Goal: Task Accomplishment & Management: Complete application form

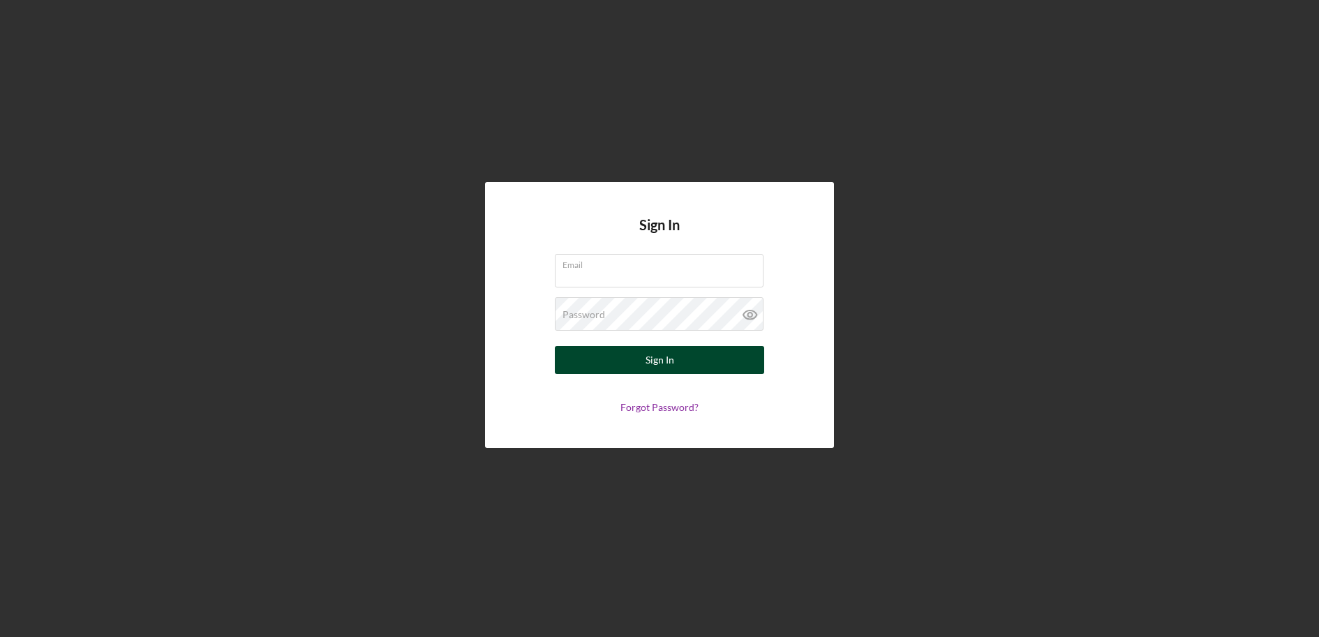
type input "jrobinson@womenventure.org"
click at [658, 369] on div "Sign In" at bounding box center [660, 360] width 29 height 28
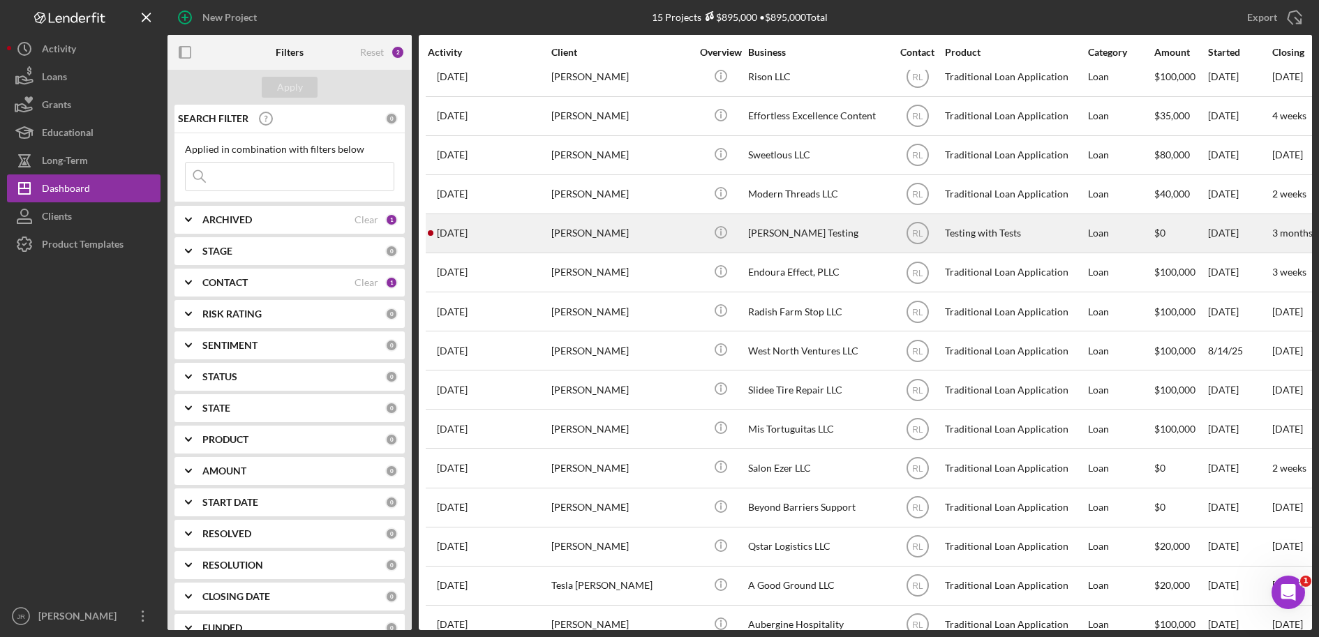
scroll to position [54, 0]
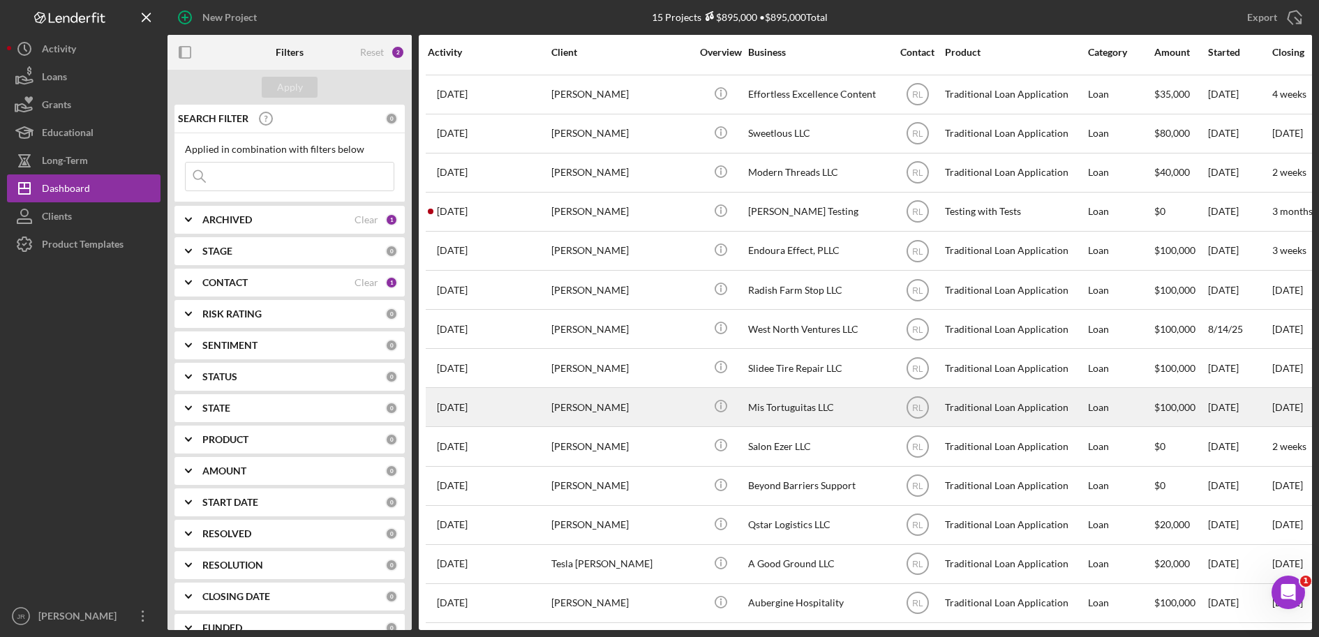
click at [791, 393] on div "Mis Tortuguitas LLC" at bounding box center [818, 407] width 140 height 37
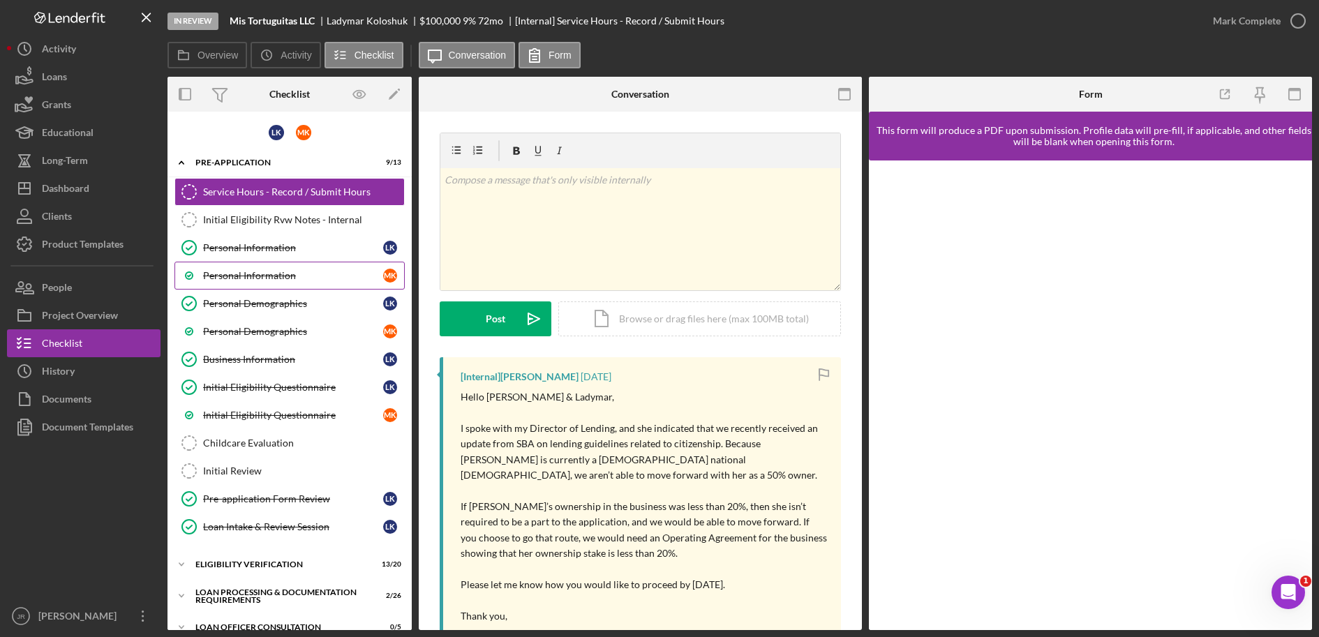
click at [264, 273] on div "Personal Information" at bounding box center [293, 275] width 180 height 11
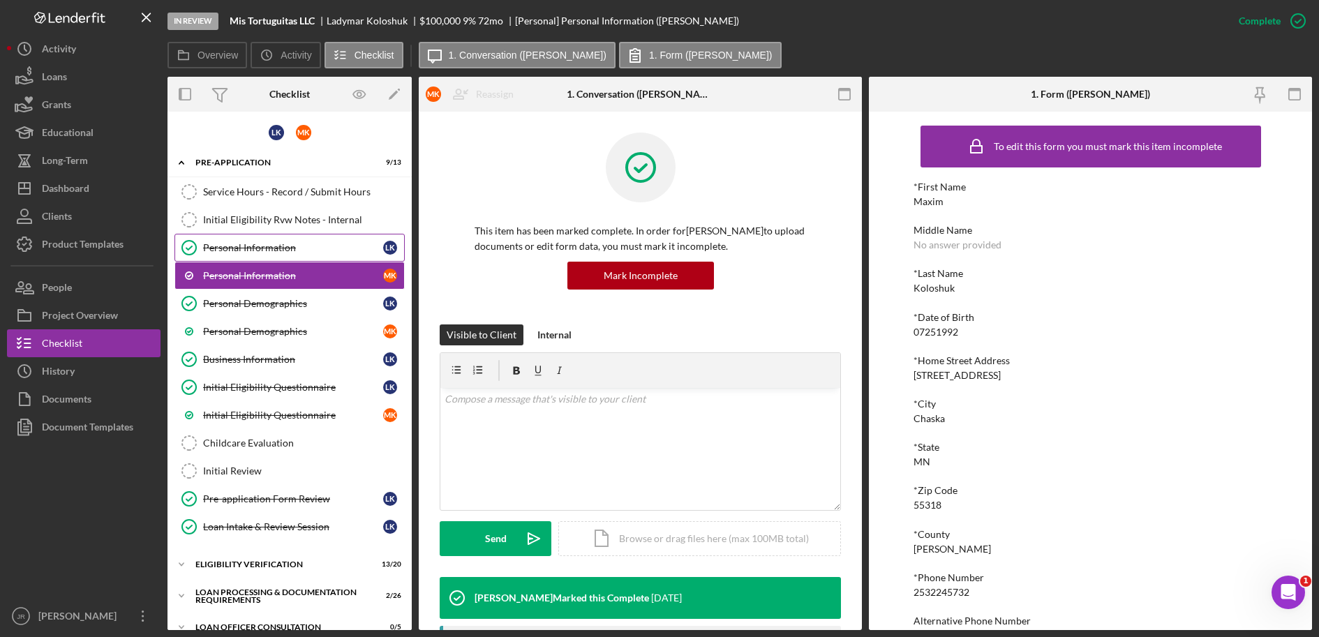
click at [267, 257] on link "Personal Information Personal Information L K" at bounding box center [290, 248] width 230 height 28
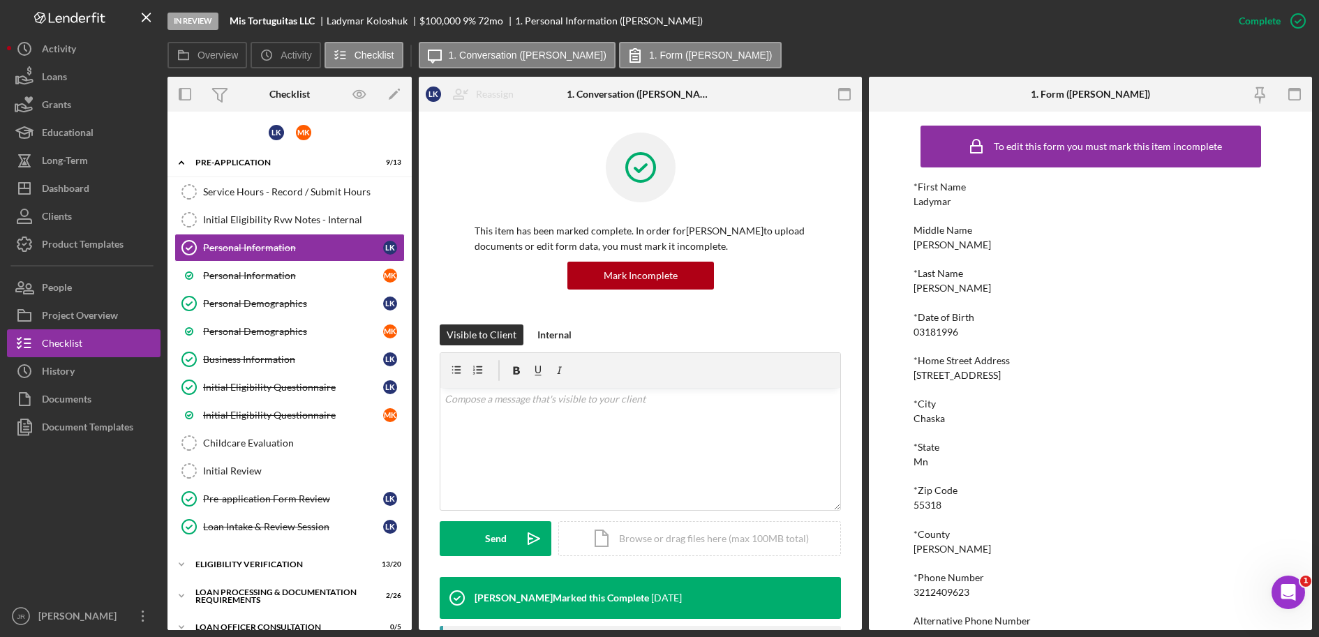
click at [34, 571] on div at bounding box center [84, 521] width 154 height 161
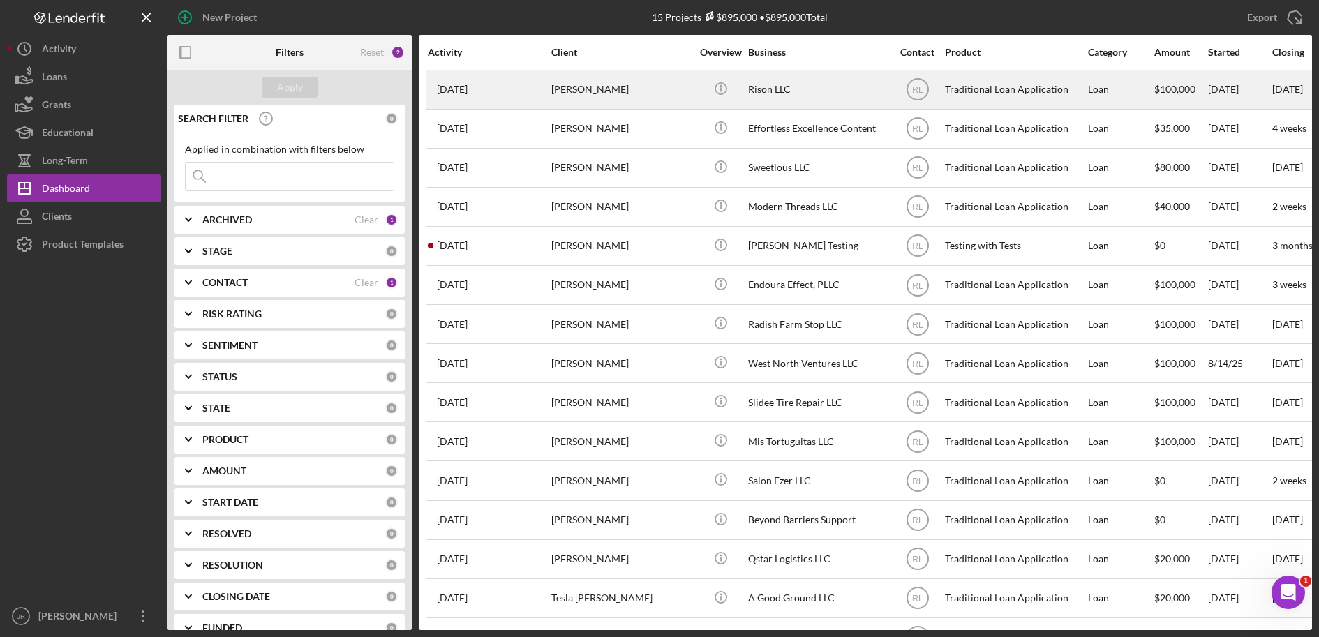
click at [771, 91] on div "Rison LLC" at bounding box center [818, 89] width 140 height 37
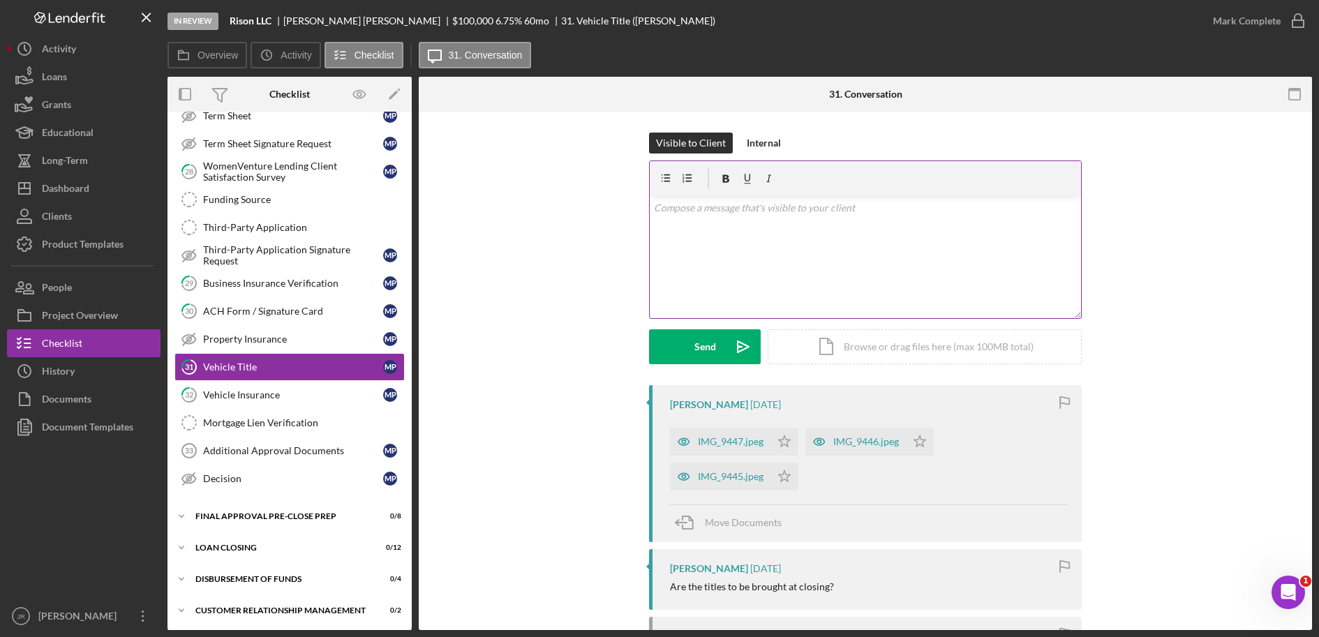
scroll to position [87, 0]
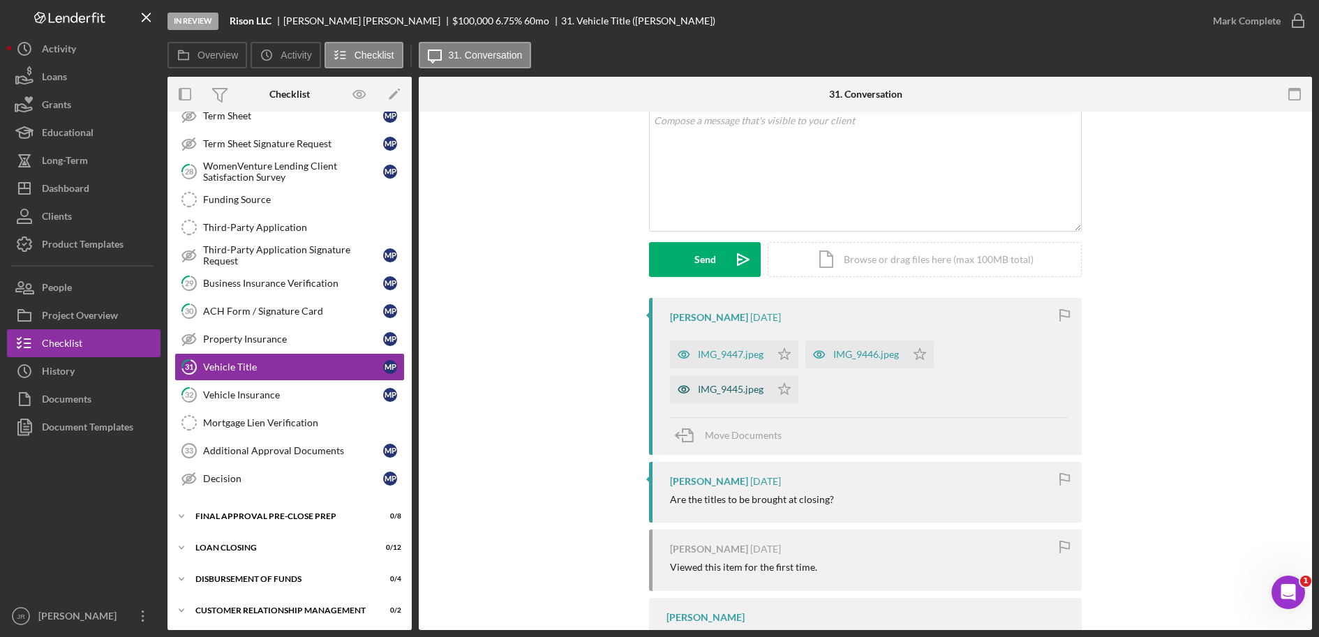
click at [740, 384] on div "IMG_9445.jpeg" at bounding box center [731, 389] width 66 height 11
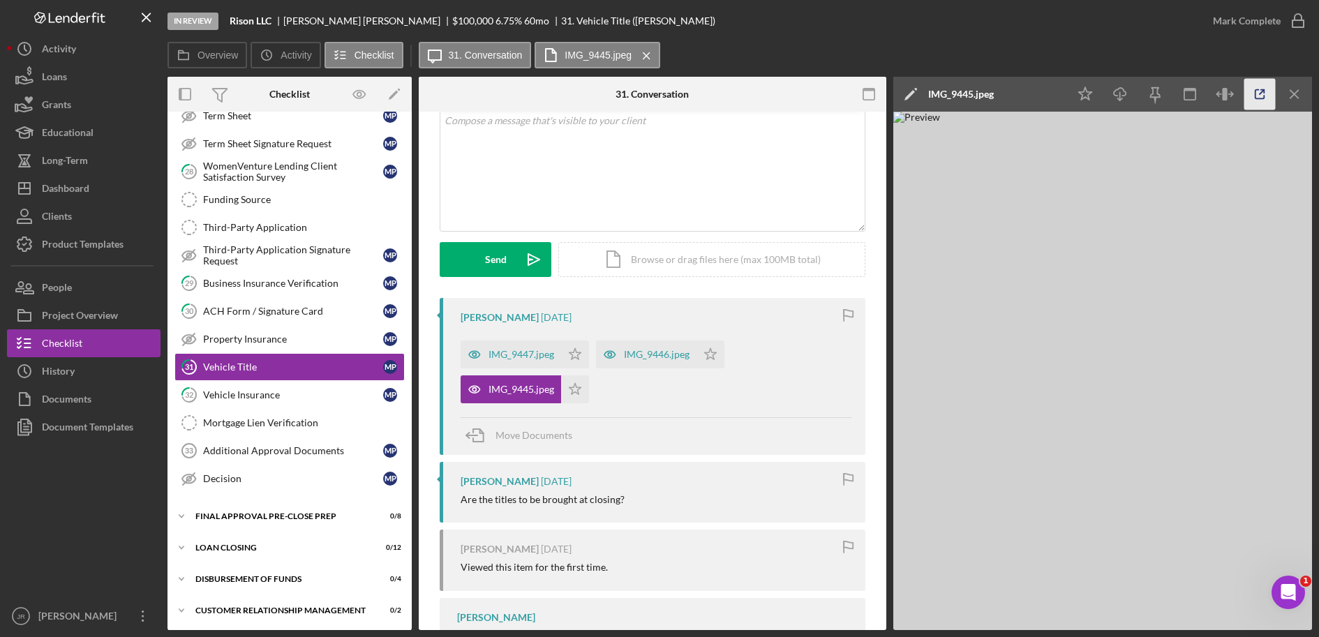
click at [1254, 89] on icon "button" at bounding box center [1260, 94] width 31 height 31
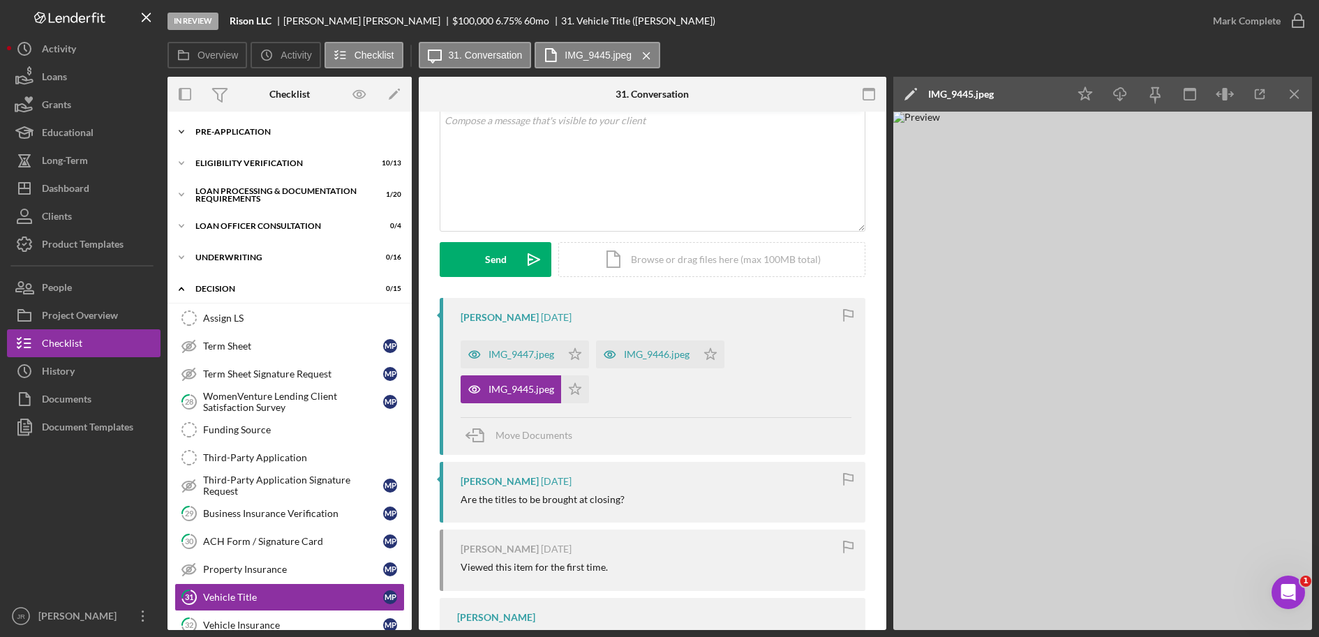
click at [273, 133] on div "Pre-Application" at bounding box center [294, 132] width 199 height 8
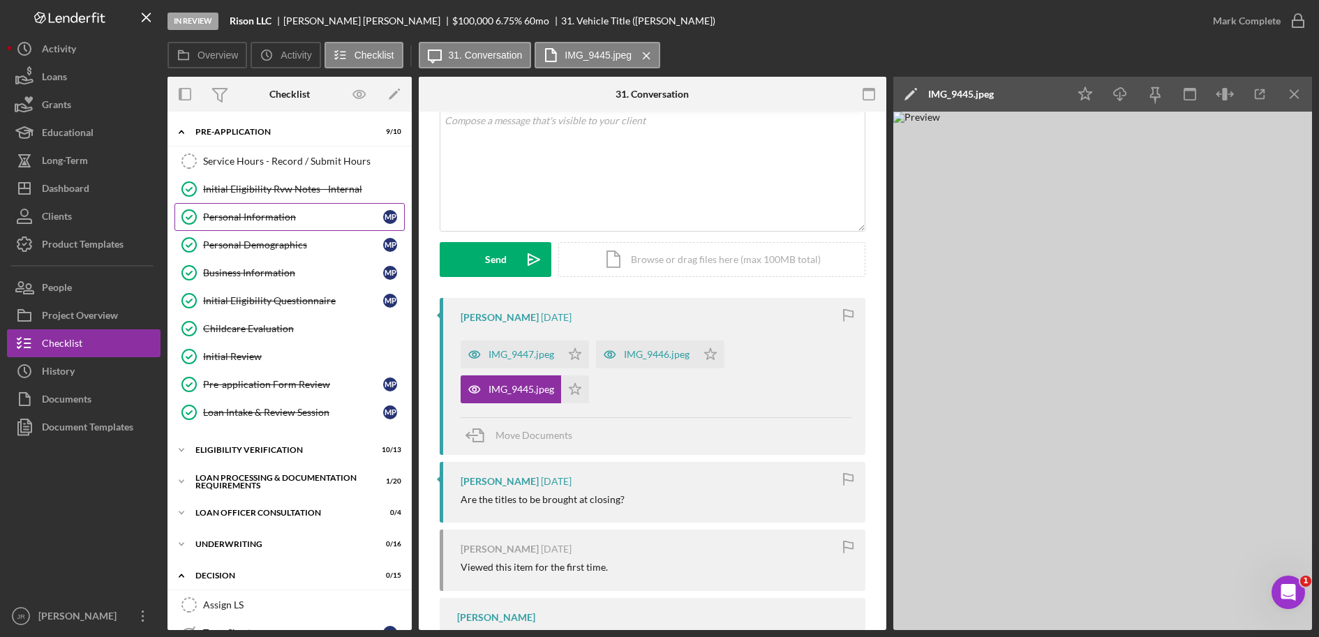
click at [255, 221] on div "Personal Information" at bounding box center [293, 217] width 180 height 11
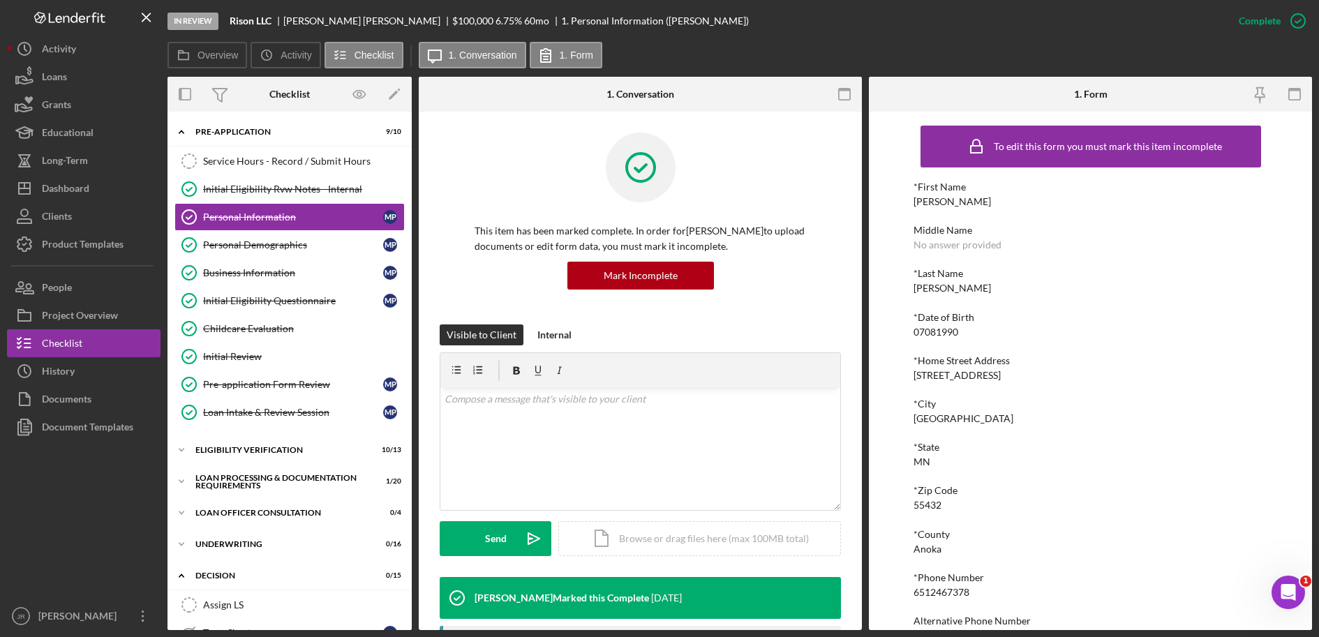
scroll to position [75, 0]
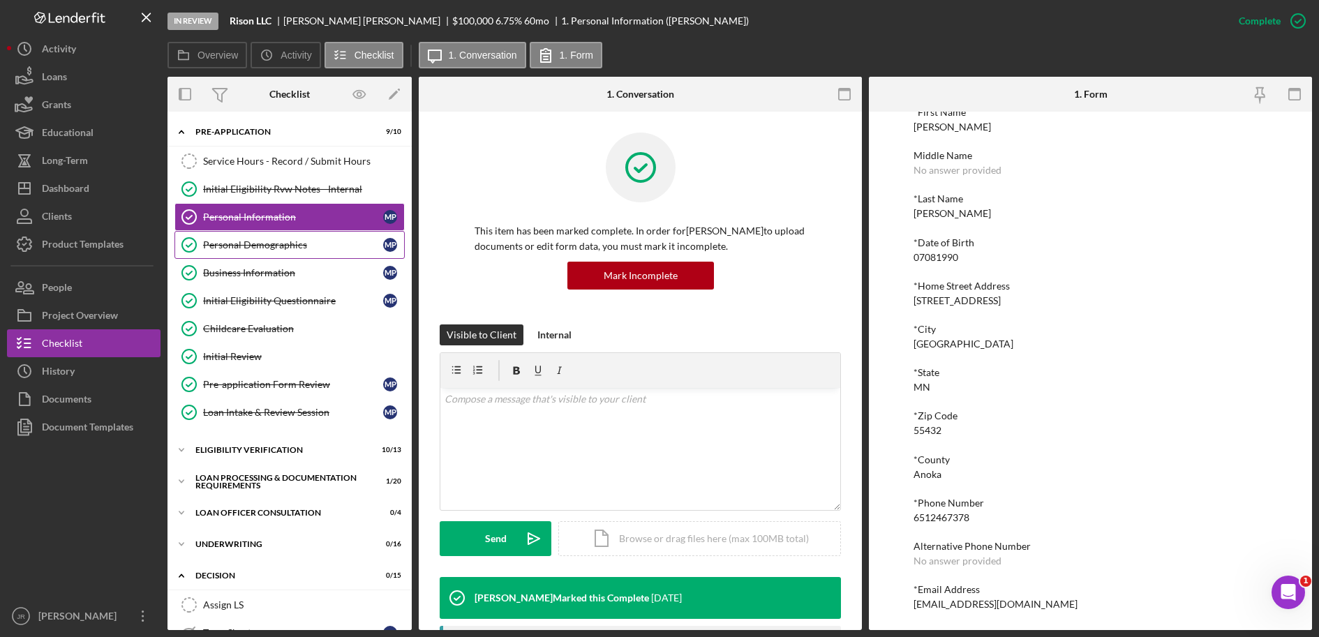
click at [283, 246] on div "Personal Demographics" at bounding box center [293, 244] width 180 height 11
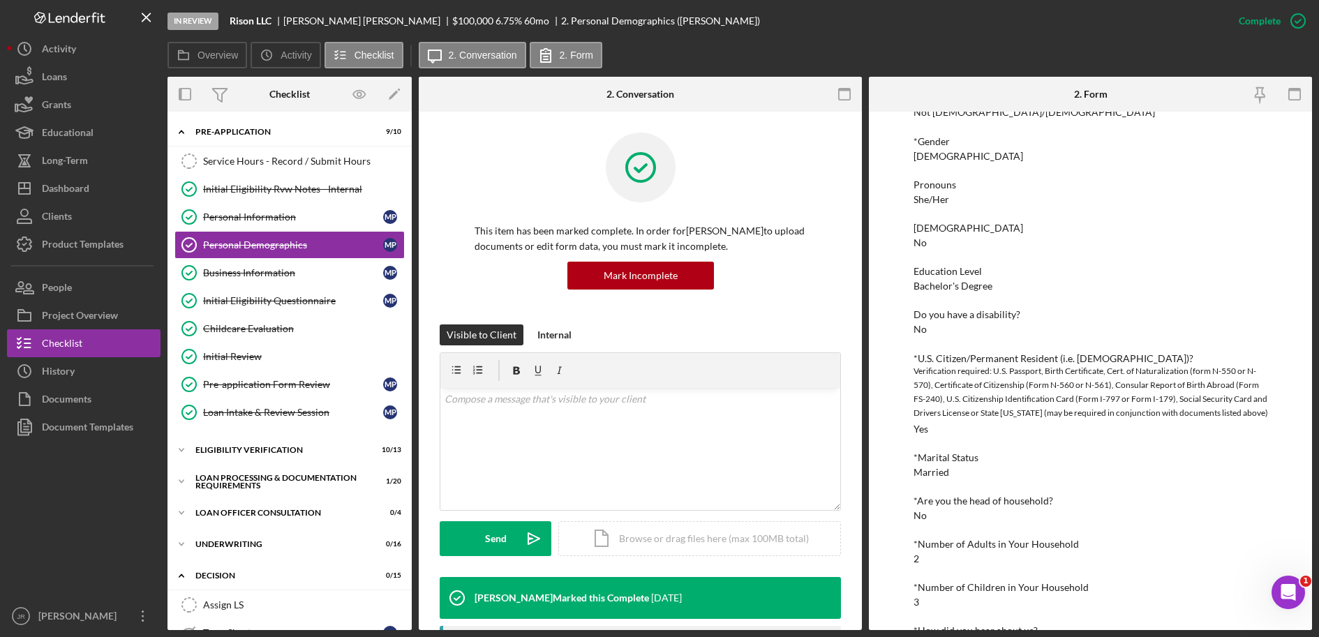
scroll to position [260, 0]
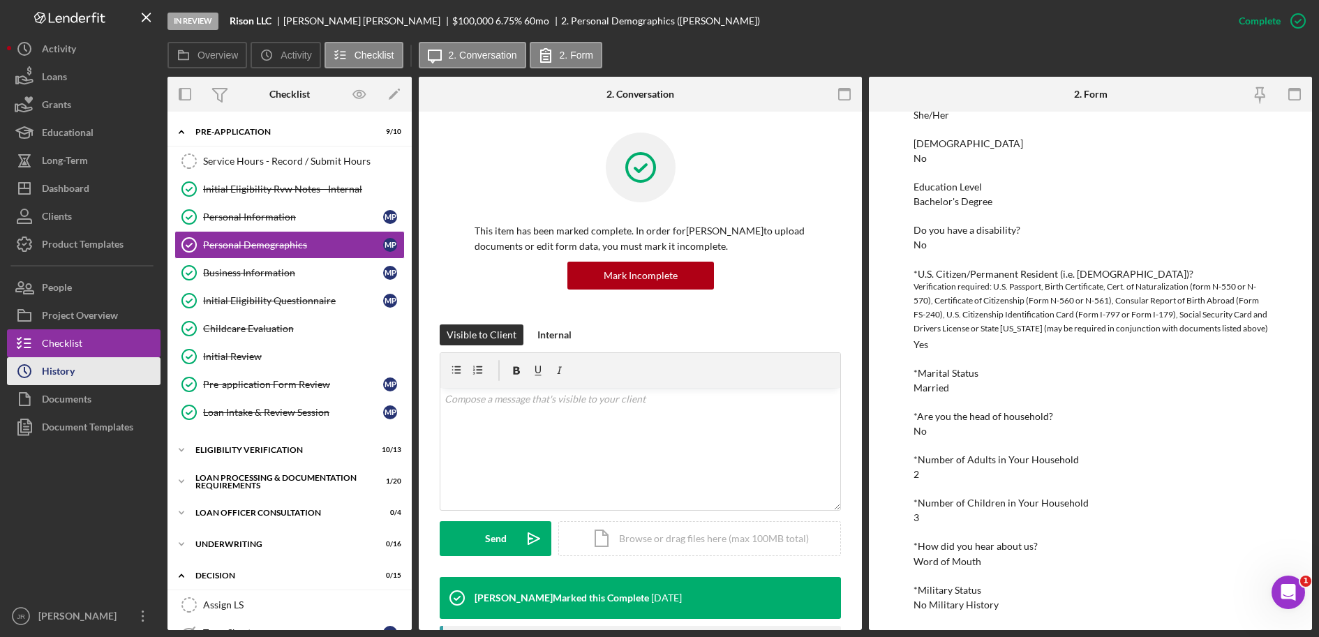
click at [80, 375] on button "Icon/History History" at bounding box center [84, 371] width 154 height 28
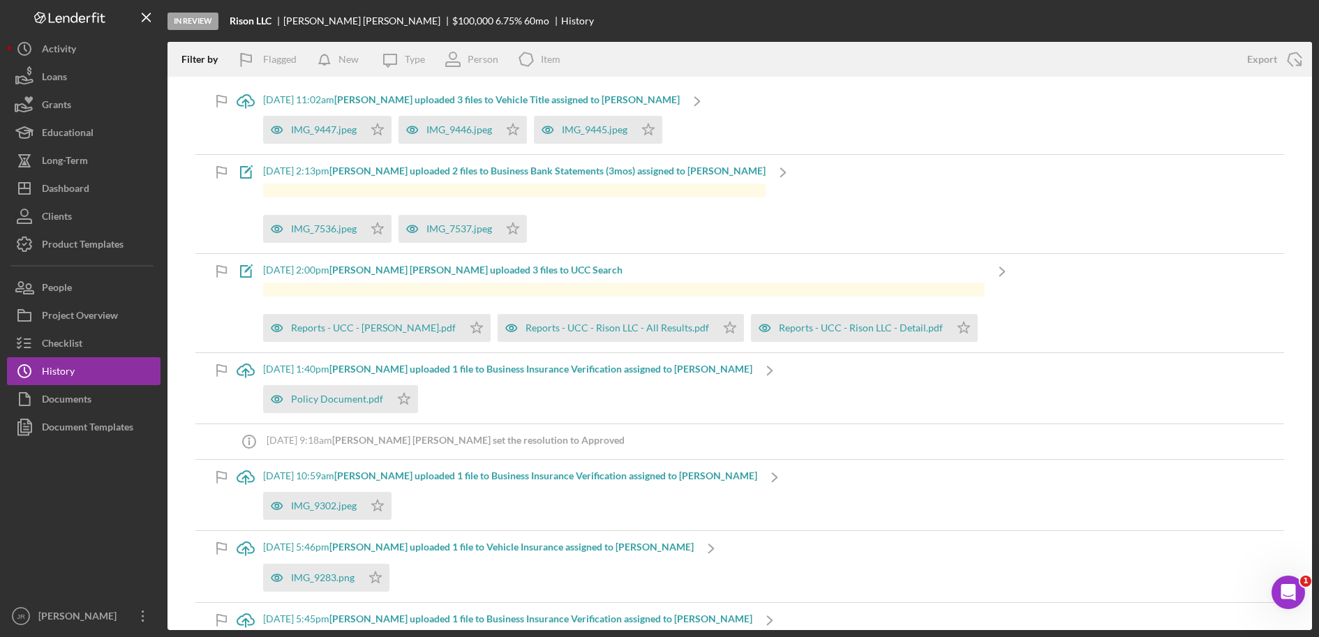
click at [579, 94] on b "Myra P. uploaded 3 files to Vehicle Title assigned to Myra P." at bounding box center [507, 100] width 346 height 12
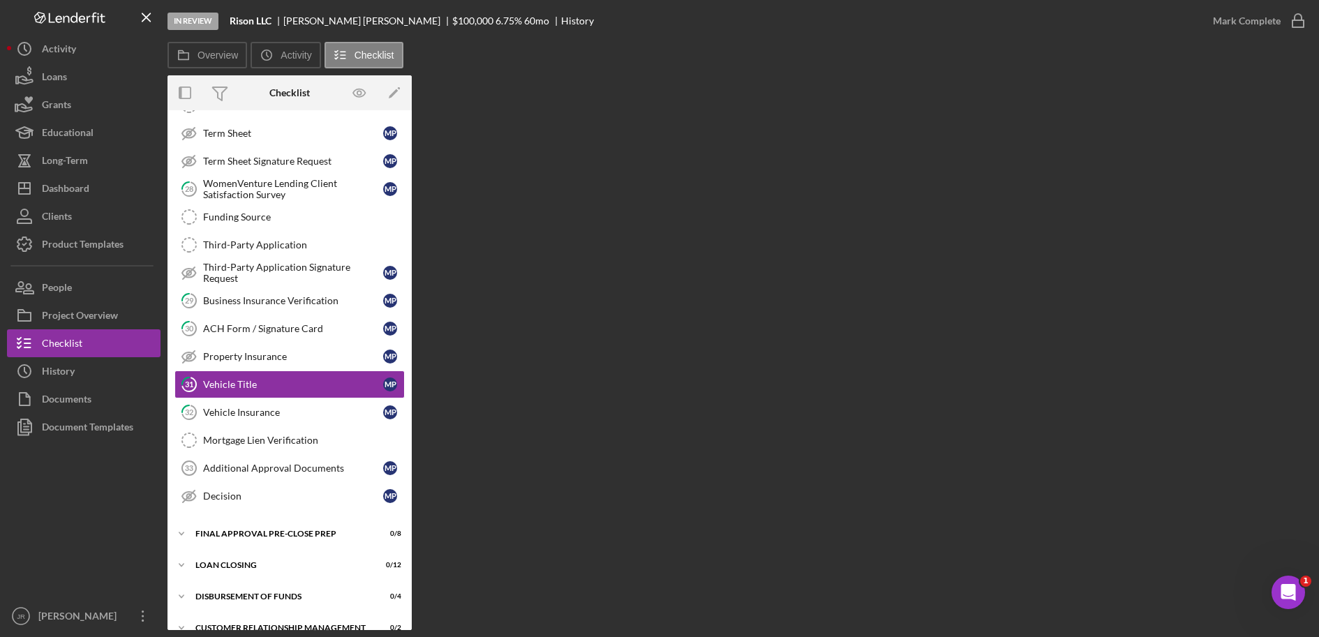
scroll to position [230, 0]
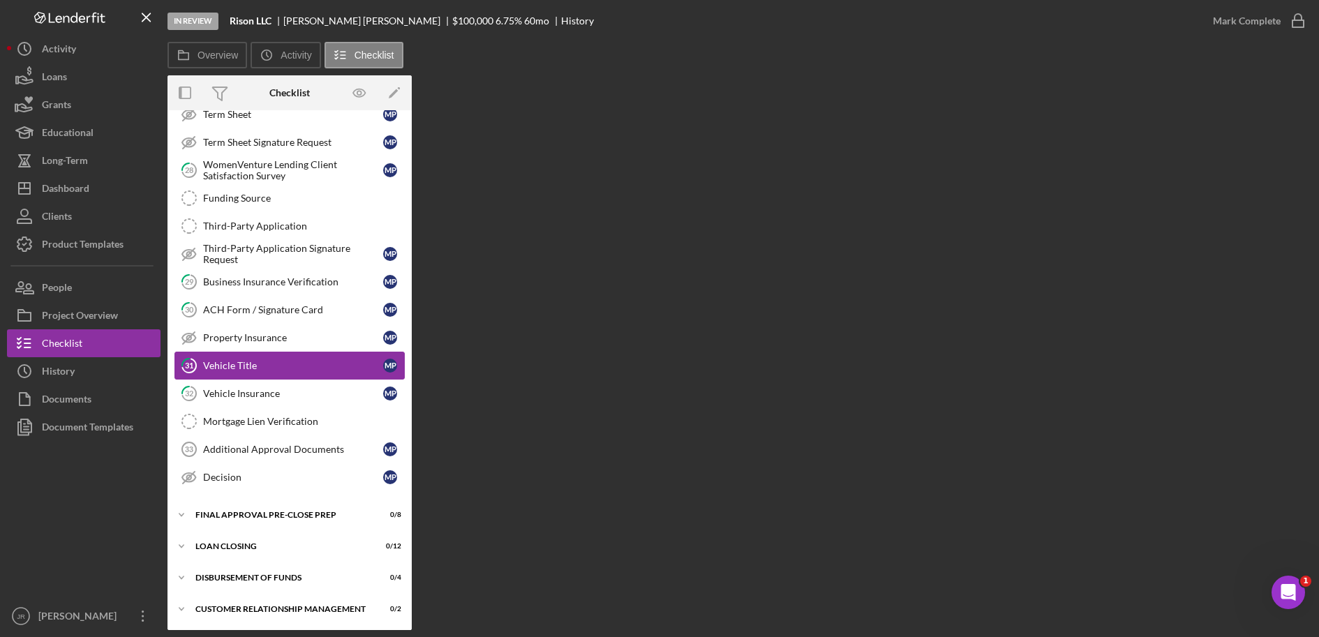
click at [242, 369] on div "Vehicle Title" at bounding box center [293, 365] width 180 height 11
click at [267, 343] on div "Property Insurance" at bounding box center [293, 337] width 180 height 11
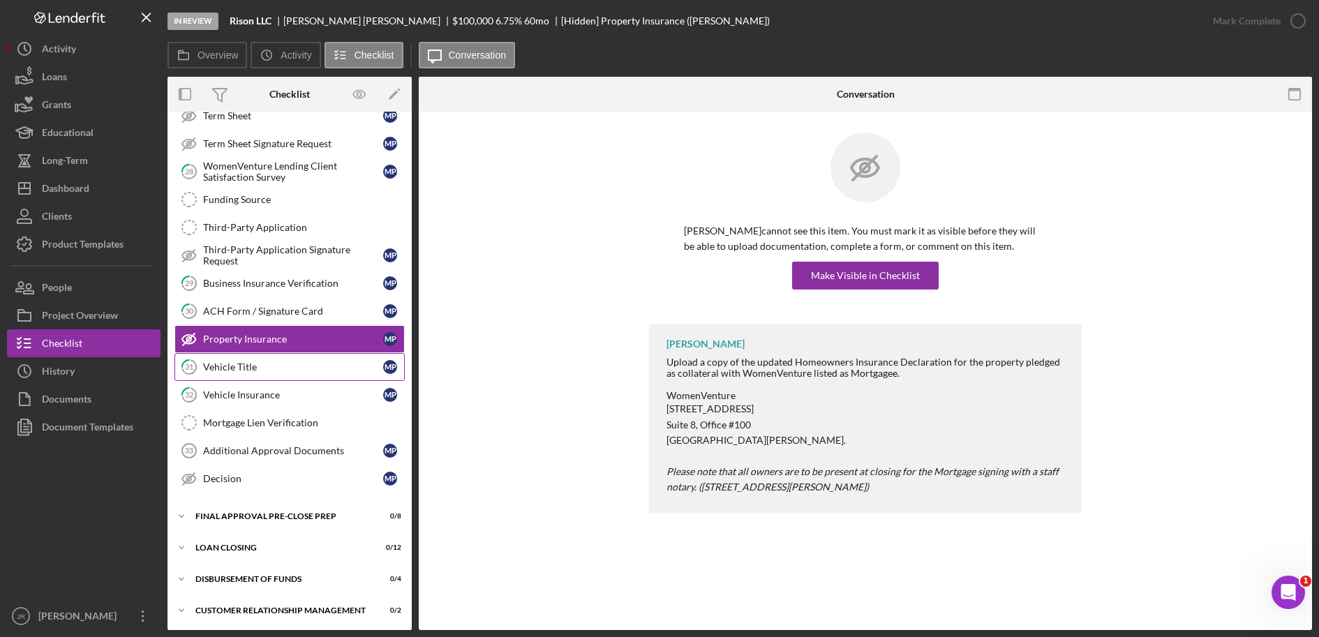
click at [249, 365] on div "Vehicle Title" at bounding box center [293, 367] width 180 height 11
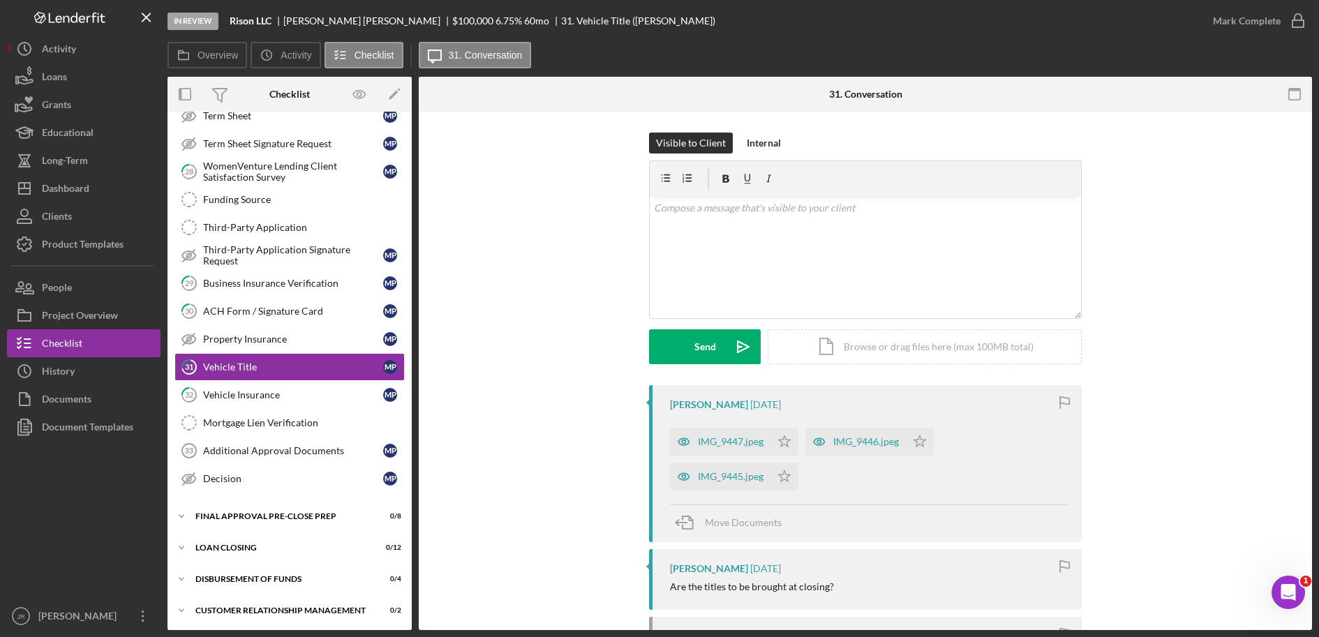
click at [893, 440] on div "IMG_9446.jpeg" at bounding box center [866, 441] width 66 height 11
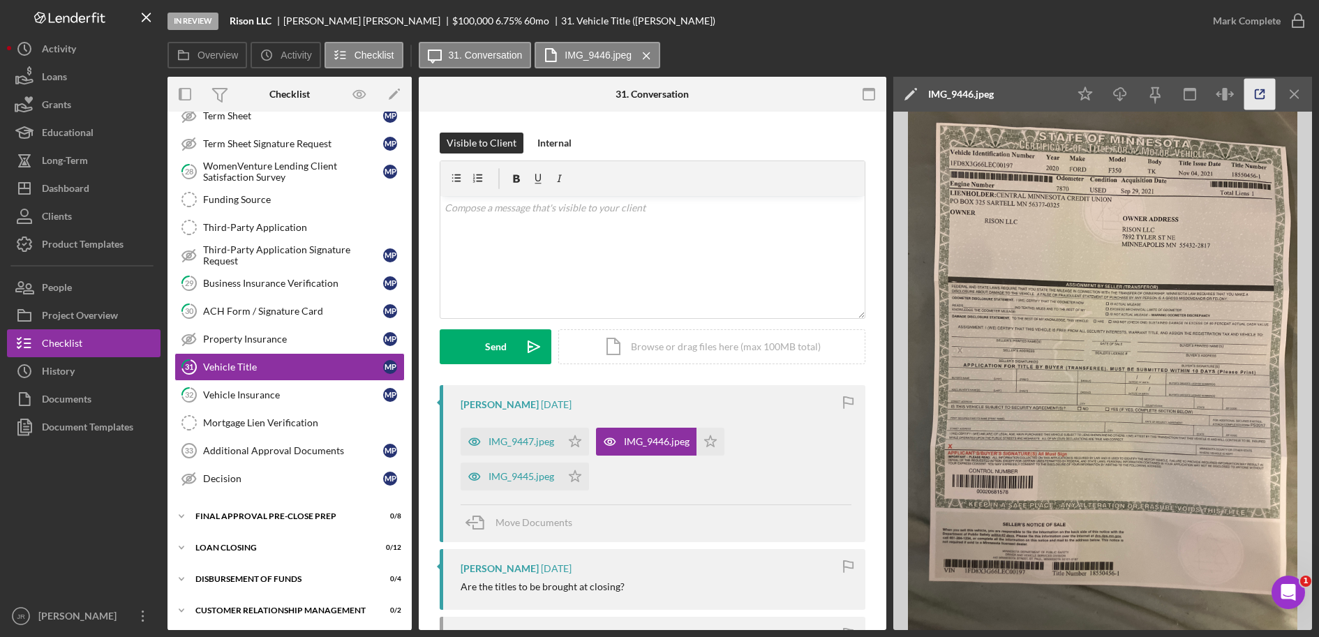
click at [1250, 88] on icon "button" at bounding box center [1260, 94] width 31 height 31
click at [528, 441] on div "IMG_9447.jpeg" at bounding box center [522, 441] width 66 height 11
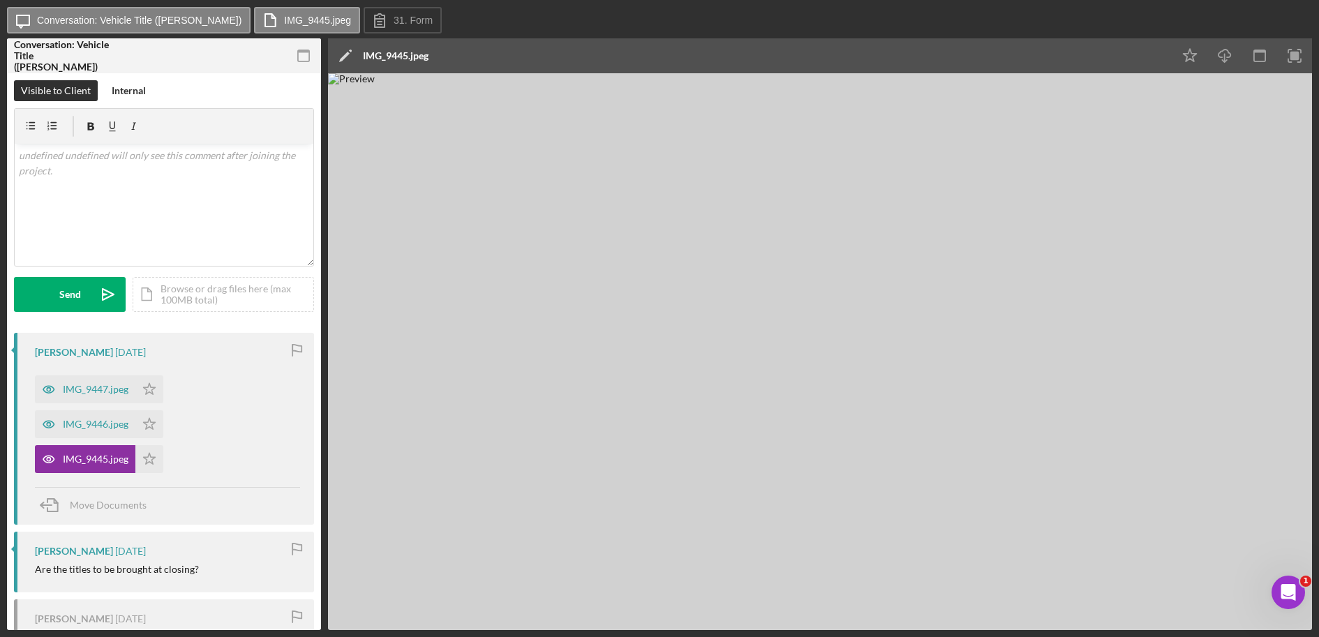
click at [1188, 297] on img at bounding box center [820, 351] width 984 height 557
click at [1127, 231] on img at bounding box center [820, 351] width 984 height 557
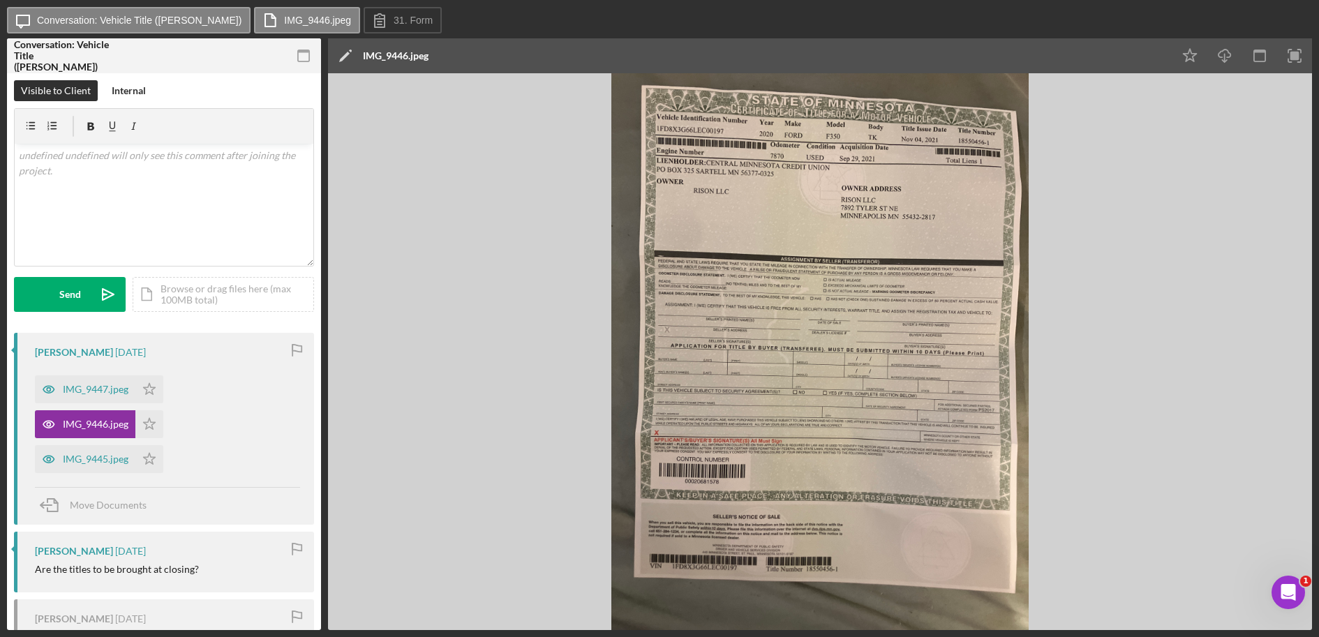
click at [871, 262] on img at bounding box center [820, 351] width 984 height 557
click at [1225, 56] on line "button" at bounding box center [1225, 58] width 0 height 8
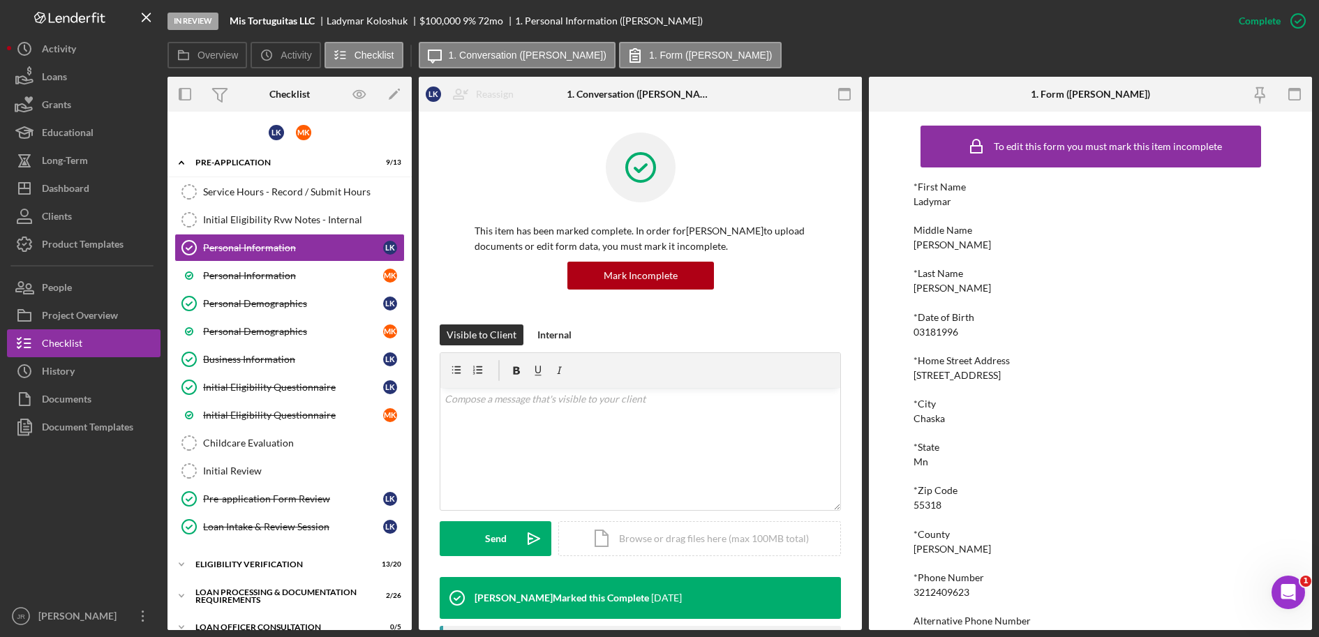
click at [990, 260] on div "*First Name Ladymar Middle Name Del valle *Last Name koloshuk Gomez *Date of Bi…" at bounding box center [1091, 432] width 355 height 503
click at [976, 280] on div "*Last Name koloshuk Gomez" at bounding box center [1091, 281] width 355 height 26
drag, startPoint x: 976, startPoint y: 280, endPoint x: 999, endPoint y: 288, distance: 24.3
click at [999, 288] on div "*Last Name koloshuk Gomez" at bounding box center [1091, 281] width 355 height 26
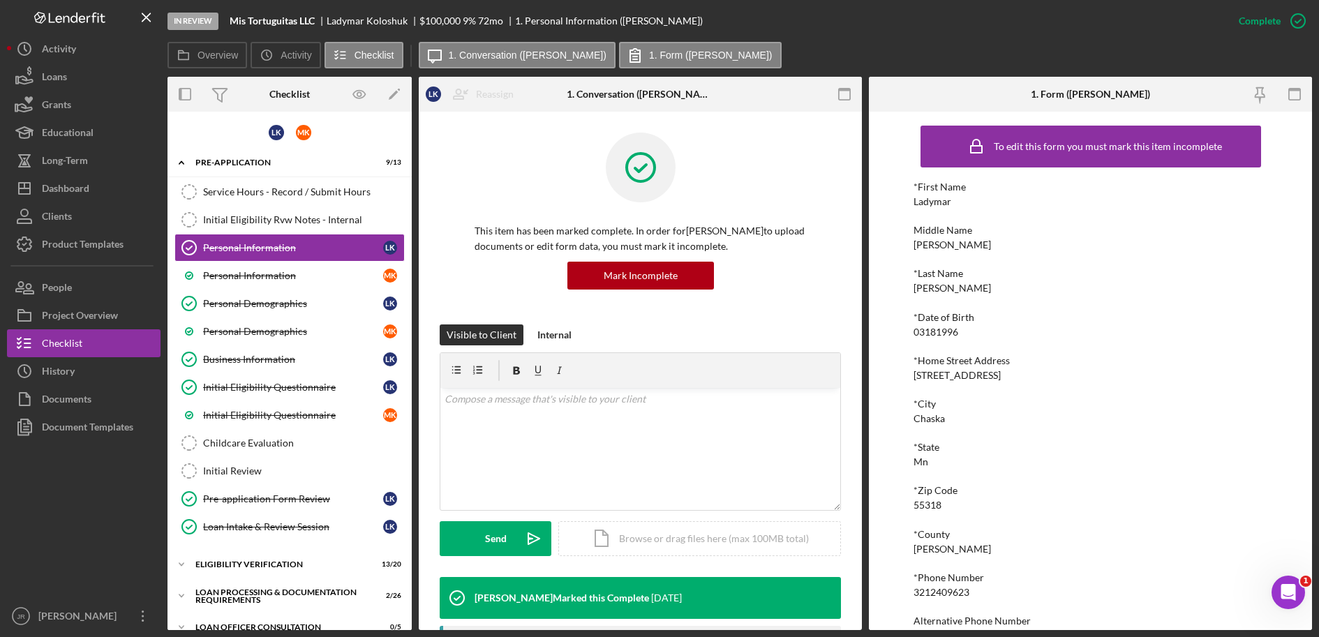
click at [988, 293] on div "*Last Name koloshuk Gomez" at bounding box center [1091, 281] width 355 height 26
click at [923, 288] on div "koloshuk Gomez" at bounding box center [952, 288] width 77 height 11
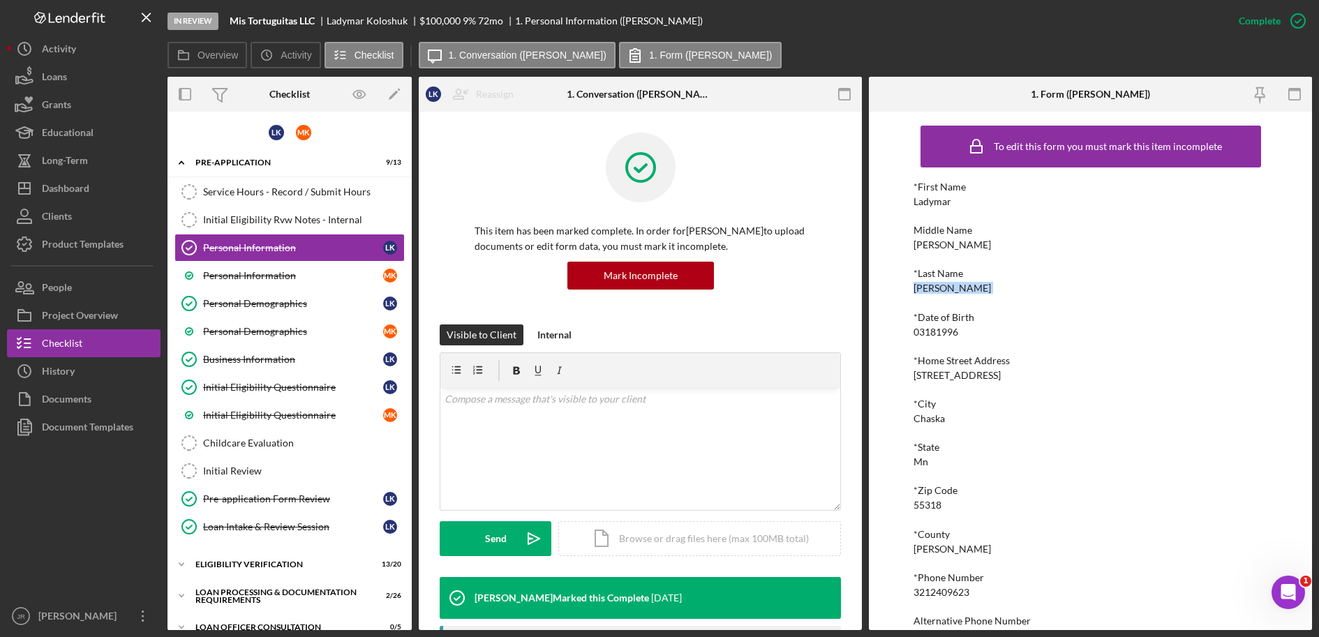
copy div "koloshuk Gomez"
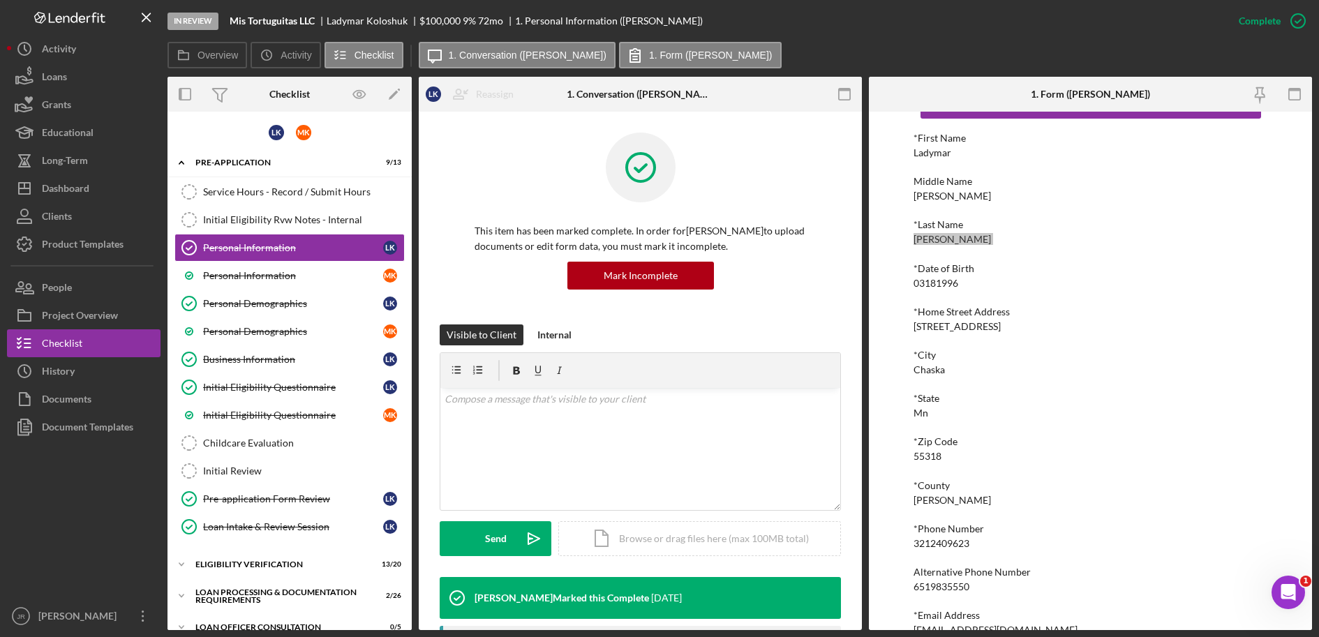
scroll to position [75, 0]
